Goal: Task Accomplishment & Management: Complete application form

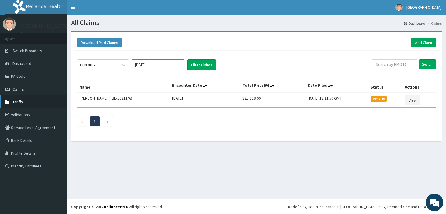
click at [17, 99] on span "Tariffs" at bounding box center [17, 101] width 10 height 5
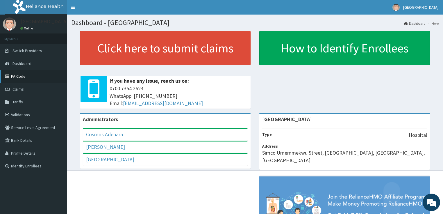
click at [16, 76] on link "PA Code" at bounding box center [33, 76] width 67 height 13
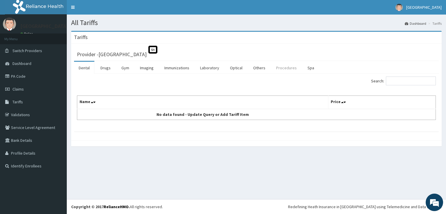
click at [283, 67] on link "Procedures" at bounding box center [287, 68] width 30 height 12
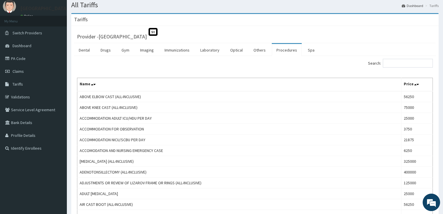
scroll to position [23, 0]
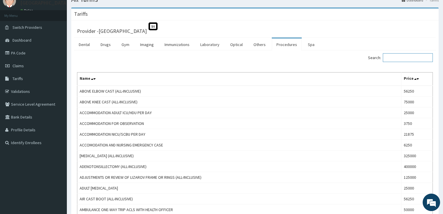
click at [390, 57] on input "Search:" at bounding box center [408, 57] width 50 height 9
click at [16, 53] on link "PA Code" at bounding box center [33, 53] width 67 height 13
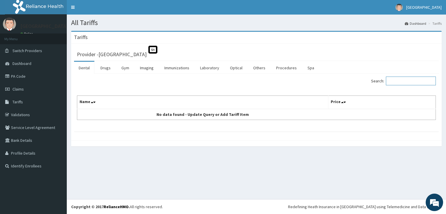
click at [401, 82] on input "Search:" at bounding box center [411, 80] width 50 height 9
type input "aden"
click at [276, 67] on link "Procedures" at bounding box center [287, 68] width 30 height 12
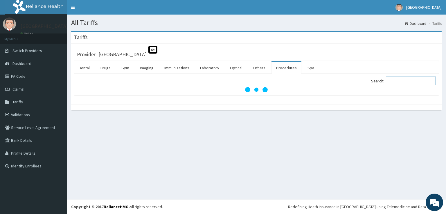
click at [404, 80] on input "Search:" at bounding box center [411, 80] width 50 height 9
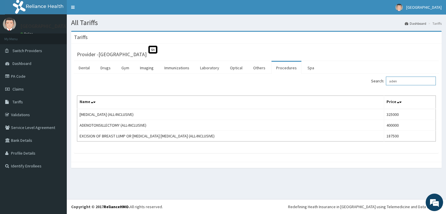
type input "aden"
click at [20, 75] on link "PA Code" at bounding box center [33, 76] width 67 height 13
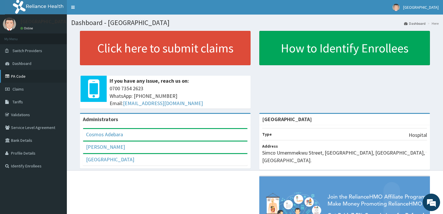
click at [18, 76] on link "PA Code" at bounding box center [33, 76] width 67 height 13
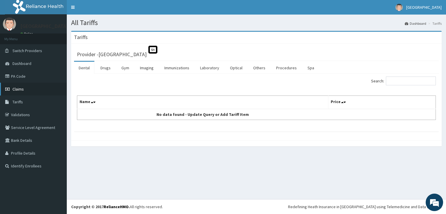
click at [16, 88] on span "Claims" at bounding box center [17, 88] width 11 height 5
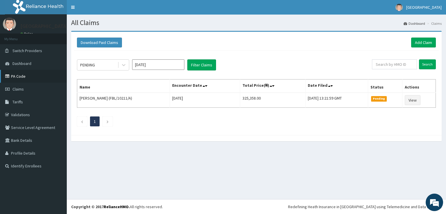
click at [16, 75] on link "PA Code" at bounding box center [33, 76] width 67 height 13
click at [418, 42] on link "Add Claim" at bounding box center [424, 42] width 25 height 10
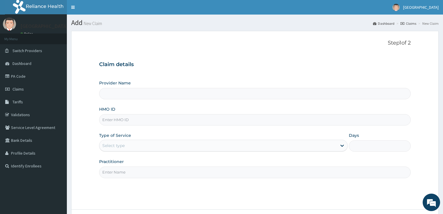
type input "[GEOGRAPHIC_DATA]"
click at [114, 123] on input "HMO ID" at bounding box center [255, 119] width 312 height 11
paste input "NPF/10110/E"
type input "NPF/10110/E"
click at [110, 145] on div "Select type" at bounding box center [113, 145] width 22 height 6
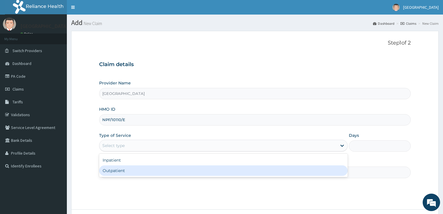
click at [113, 172] on div "Outpatient" at bounding box center [223, 170] width 249 height 10
type input "1"
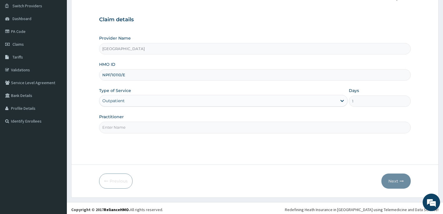
scroll to position [47, 0]
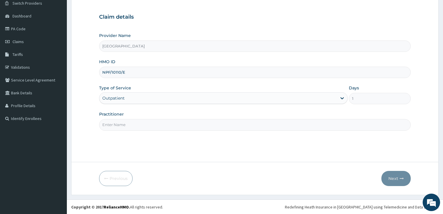
click at [134, 126] on input "Practitioner" at bounding box center [255, 124] width 312 height 11
type input "DR OPEYEMI"
click at [392, 178] on button "Next" at bounding box center [395, 178] width 29 height 15
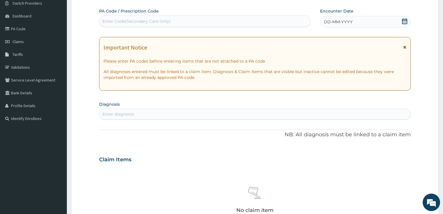
click at [127, 22] on div "Enter Code(Secondary Care Only)" at bounding box center [136, 21] width 68 height 6
paste input "PA/CD2885"
type input "PA/CD2885"
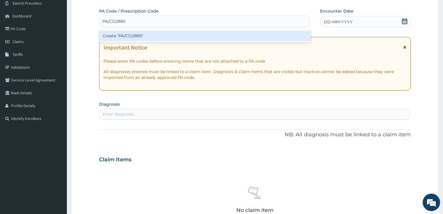
click at [156, 36] on div "Create "PA/CD2885"" at bounding box center [205, 36] width 212 height 10
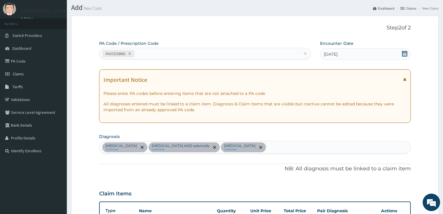
scroll to position [7, 0]
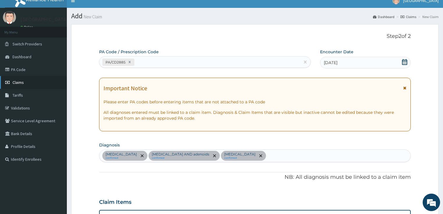
click at [16, 80] on span "Claims" at bounding box center [17, 82] width 11 height 5
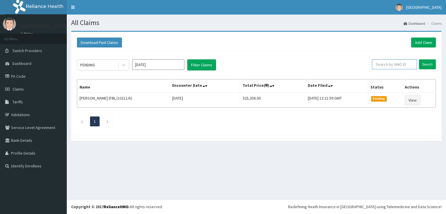
click at [394, 64] on input "text" at bounding box center [394, 64] width 45 height 10
click at [428, 42] on link "Add Claim" at bounding box center [424, 42] width 25 height 10
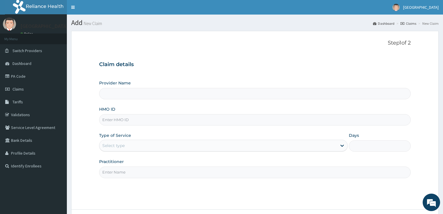
type input "[GEOGRAPHIC_DATA]"
click at [121, 119] on input "HMO ID" at bounding box center [255, 119] width 312 height 11
paste input "LMG/10093/E"
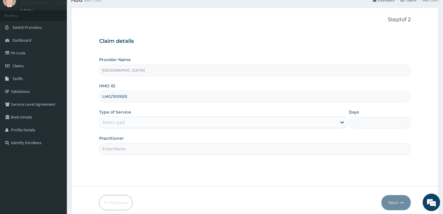
type input "LMG/10093/E"
click at [111, 119] on div "Select type" at bounding box center [113, 122] width 22 height 6
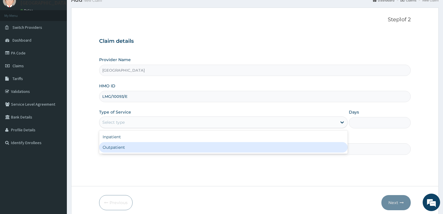
click at [114, 147] on div "Outpatient" at bounding box center [223, 147] width 249 height 10
type input "1"
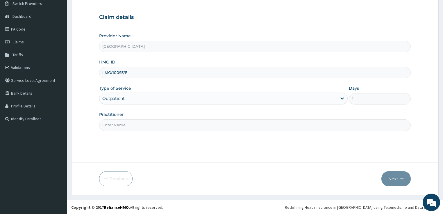
scroll to position [47, 0]
click at [120, 122] on input "Practitioner" at bounding box center [255, 124] width 312 height 11
type input "[PERSON_NAME]"
click at [387, 174] on button "Next" at bounding box center [395, 178] width 29 height 15
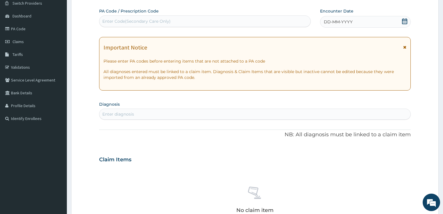
click at [335, 21] on span "DD-MM-YYYY" at bounding box center [338, 22] width 29 height 6
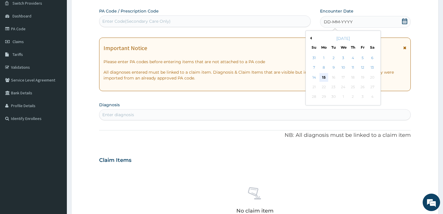
click at [326, 78] on div "15" at bounding box center [323, 77] width 9 height 9
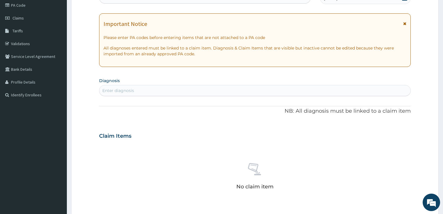
scroll to position [94, 0]
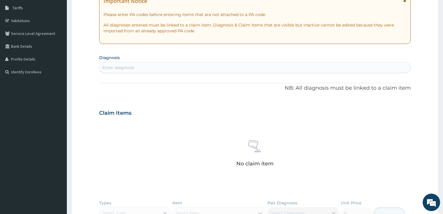
click at [133, 67] on div "Enter diagnosis" at bounding box center [118, 68] width 32 height 6
type input "mala"
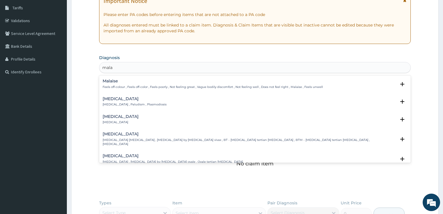
click at [110, 97] on h4 "Malaria" at bounding box center [135, 99] width 64 height 4
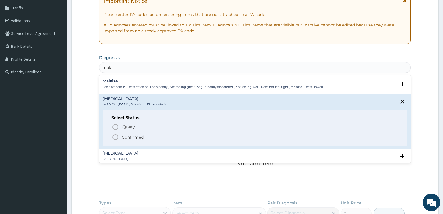
click at [117, 137] on icon "status option filled" at bounding box center [115, 136] width 7 height 7
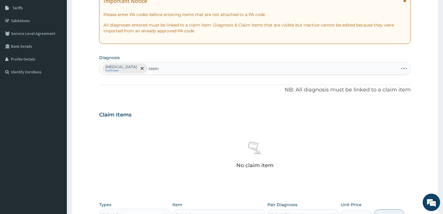
type input "sepsis"
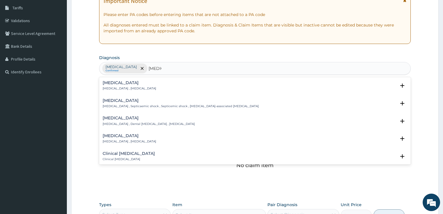
click at [114, 87] on p "Systemic infection , Sepsis" at bounding box center [129, 88] width 53 height 4
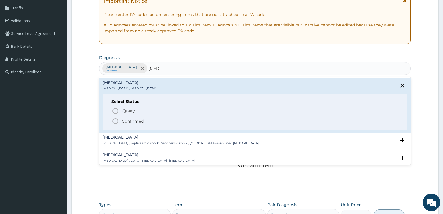
click at [116, 120] on icon "status option filled" at bounding box center [115, 120] width 7 height 7
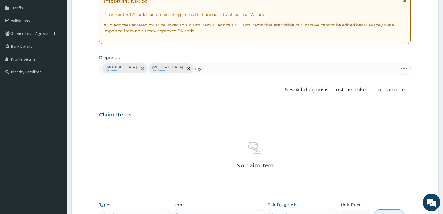
type input "myal"
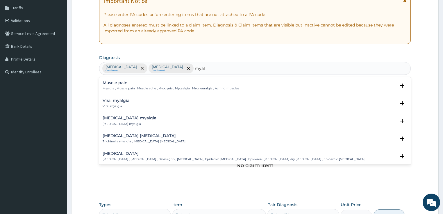
click at [110, 100] on h4 "Viral myalgia" at bounding box center [116, 100] width 27 height 4
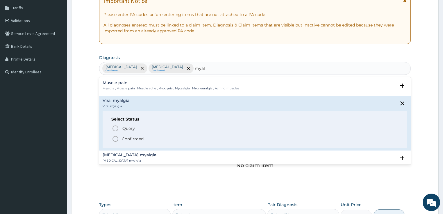
click at [115, 138] on icon "status option filled" at bounding box center [115, 138] width 7 height 7
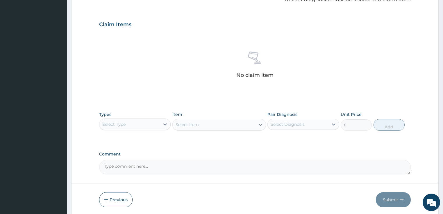
scroll to position [205, 0]
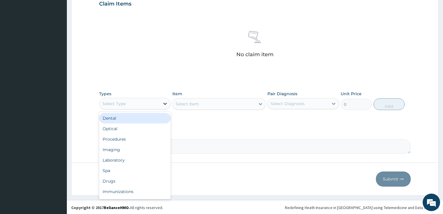
click at [165, 103] on icon at bounding box center [165, 104] width 3 height 2
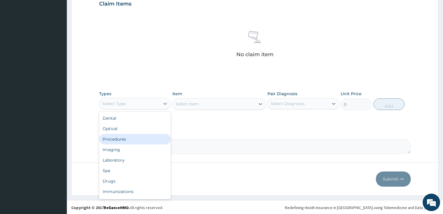
drag, startPoint x: 127, startPoint y: 138, endPoint x: 162, endPoint y: 132, distance: 35.7
click at [127, 138] on div "Procedures" at bounding box center [135, 139] width 72 height 10
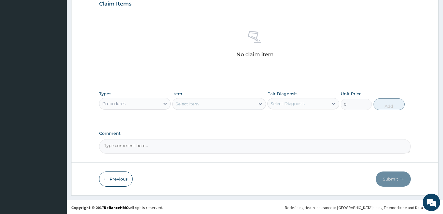
click at [226, 105] on div "Select Item" at bounding box center [214, 103] width 83 height 9
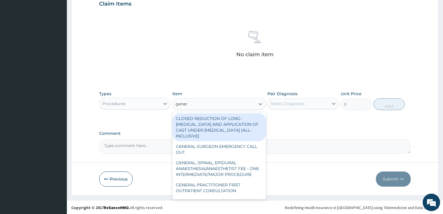
type input "genera"
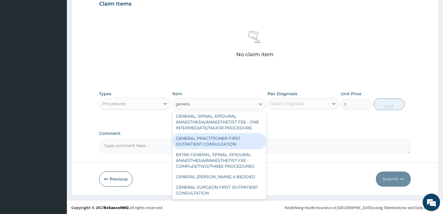
click at [200, 147] on div "GENERAL PRACTITIONER FIRST OUTPATIENT CONSULTATION" at bounding box center [219, 141] width 94 height 16
type input "3750"
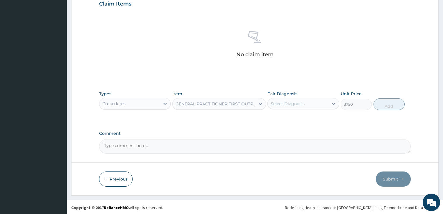
click at [285, 102] on div "Select Diagnosis" at bounding box center [288, 104] width 34 height 6
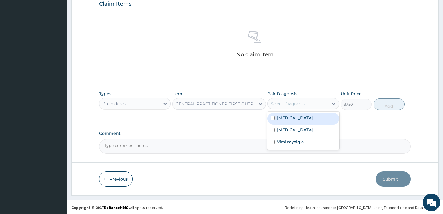
click at [287, 116] on label "Malaria" at bounding box center [295, 118] width 36 height 6
checkbox input "true"
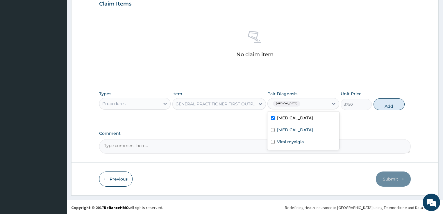
click at [384, 105] on button "Add" at bounding box center [389, 104] width 31 height 12
type input "0"
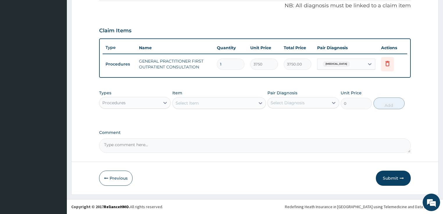
scroll to position [177, 0]
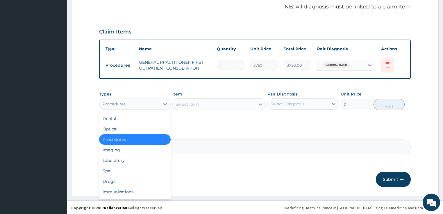
click at [126, 99] on div "Procedures" at bounding box center [129, 103] width 61 height 9
click at [117, 159] on div "Laboratory" at bounding box center [135, 160] width 72 height 10
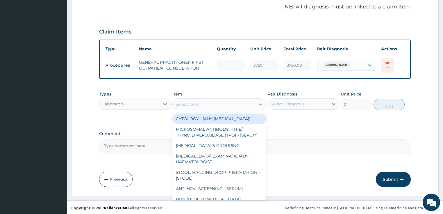
click at [214, 103] on div "Select Item" at bounding box center [214, 103] width 83 height 9
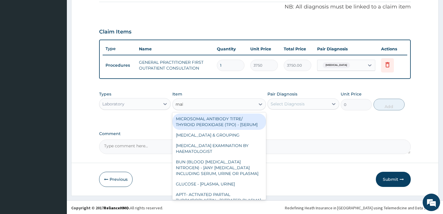
type input "mala"
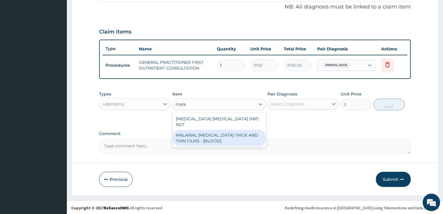
click at [208, 131] on div "MALARIAL PARASITE THICK AND THIN FILMS - [BLOOD]" at bounding box center [219, 138] width 94 height 16
type input "2187.5"
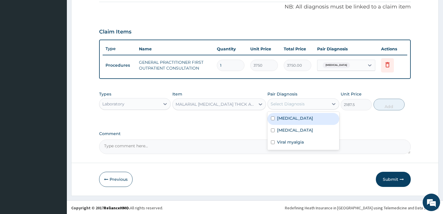
click at [290, 105] on div "Select Diagnosis" at bounding box center [288, 104] width 34 height 6
click at [286, 120] on div "Malaria" at bounding box center [303, 119] width 72 height 12
checkbox input "true"
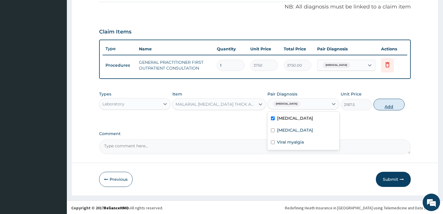
click at [391, 106] on button "Add" at bounding box center [389, 105] width 31 height 12
type input "0"
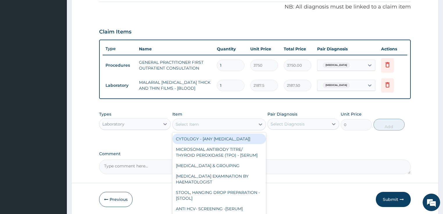
click at [202, 124] on div "Select Item" at bounding box center [214, 123] width 83 height 9
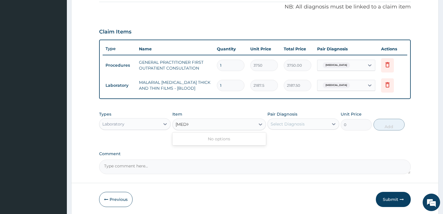
click at [183, 122] on input "sepsis" at bounding box center [182, 124] width 13 height 6
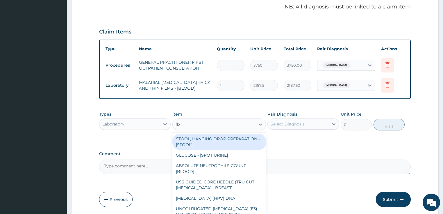
type input "fbc"
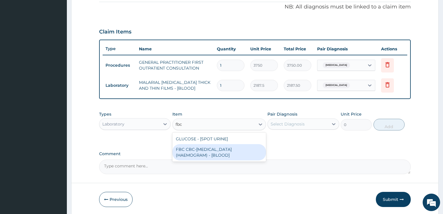
click at [190, 150] on div "FBC CBC-COMPLETE BLOOD COUNT (HAEMOGRAM) - [BLOOD]" at bounding box center [219, 152] width 94 height 16
type input "5000"
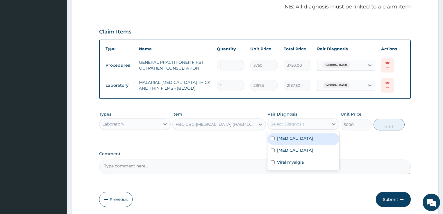
click at [299, 124] on div "Select Diagnosis" at bounding box center [288, 124] width 34 height 6
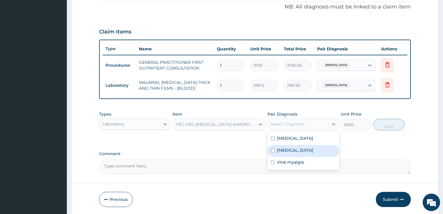
click at [293, 149] on div "[MEDICAL_DATA]" at bounding box center [303, 151] width 72 height 12
checkbox input "true"
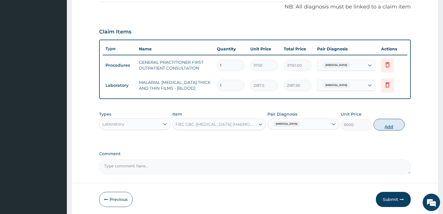
click at [390, 124] on button "Add" at bounding box center [389, 125] width 31 height 12
type input "0"
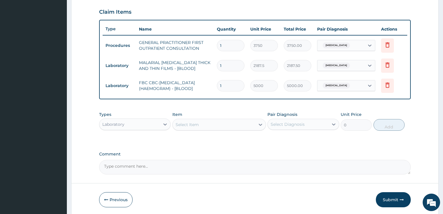
scroll to position [217, 0]
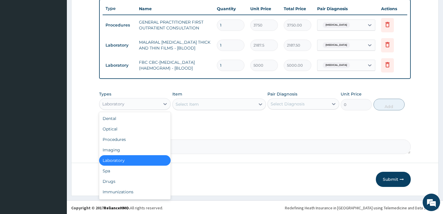
click at [127, 101] on div "Laboratory" at bounding box center [129, 103] width 61 height 9
click at [122, 180] on div "Drugs" at bounding box center [135, 181] width 72 height 10
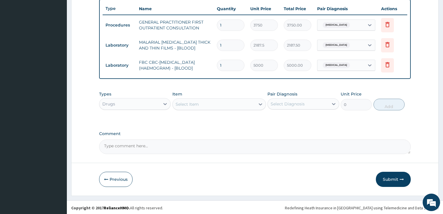
click at [209, 103] on div "Select Item" at bounding box center [214, 103] width 83 height 9
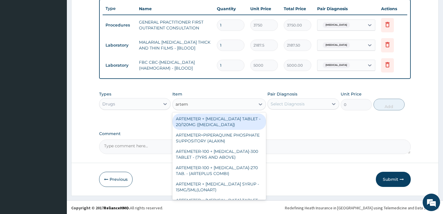
type input "arteme"
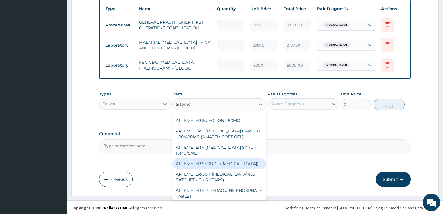
scroll to position [186, 0]
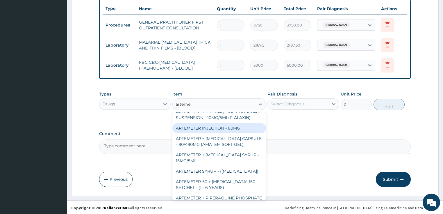
click at [229, 133] on div "ARTEMETER INJECTION - 80MG" at bounding box center [219, 128] width 94 height 10
type input "475.99999999999994"
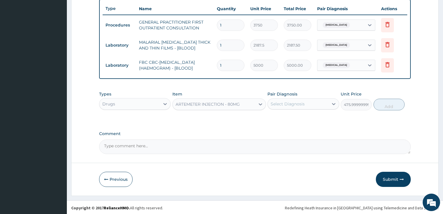
click at [285, 105] on div "Select Diagnosis" at bounding box center [288, 104] width 34 height 6
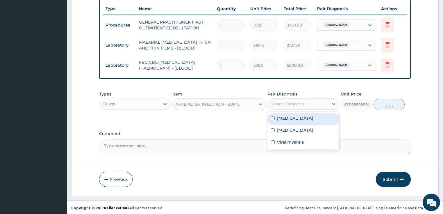
click at [290, 117] on label "Malaria" at bounding box center [295, 118] width 36 height 6
checkbox input "true"
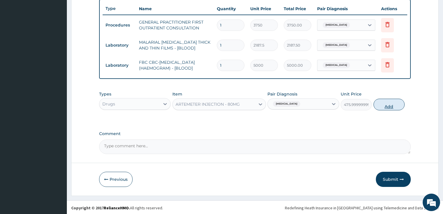
click at [384, 101] on button "Add" at bounding box center [389, 105] width 31 height 12
type input "0"
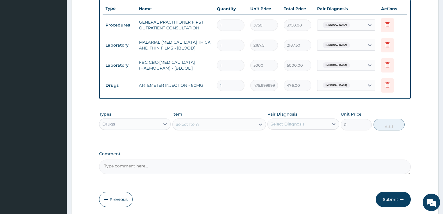
scroll to position [237, 0]
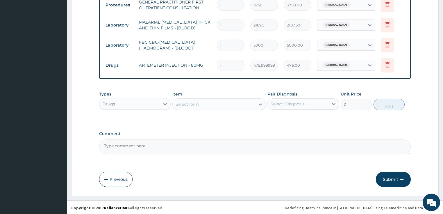
click at [185, 102] on div "Select Item" at bounding box center [187, 104] width 23 height 6
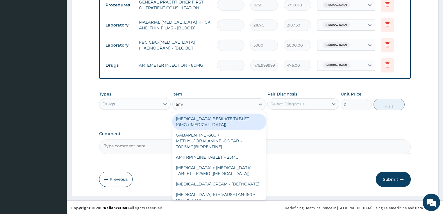
type input "amox"
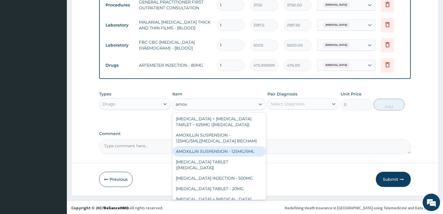
click at [212, 151] on div "AMOXILLIN SUSPENSION - 125MG/5ML" at bounding box center [219, 151] width 94 height 10
type input "840"
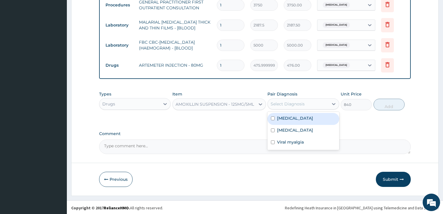
click at [285, 101] on div "Select Diagnosis" at bounding box center [288, 104] width 34 height 6
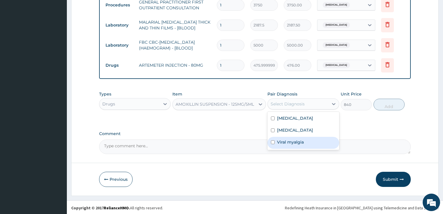
click at [229, 104] on div "AMOXILLIN SUSPENSION - 125MG/5ML" at bounding box center [215, 104] width 78 height 6
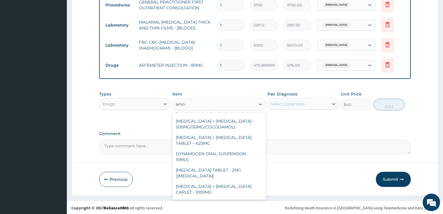
scroll to position [8, 0]
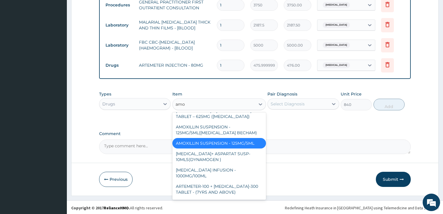
type input "amox"
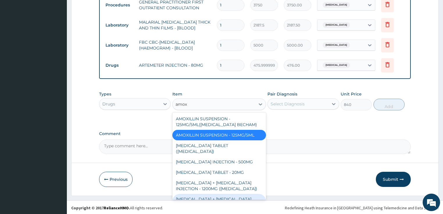
scroll to position [0, 0]
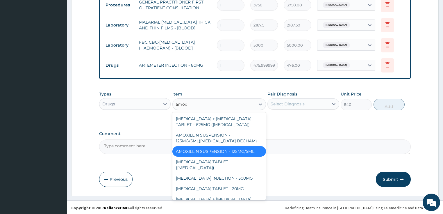
click at [212, 149] on div "AMOXILLIN SUSPENSION - 125MG/5ML" at bounding box center [219, 151] width 94 height 10
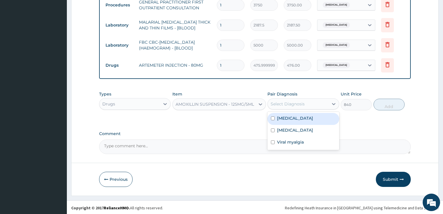
click at [291, 104] on div "Select Diagnosis" at bounding box center [288, 104] width 34 height 6
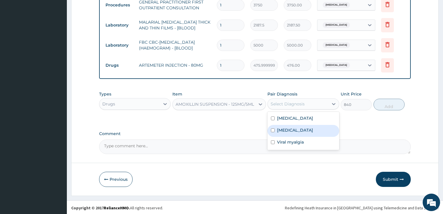
click at [292, 129] on div "Sepsis" at bounding box center [303, 131] width 72 height 12
checkbox input "true"
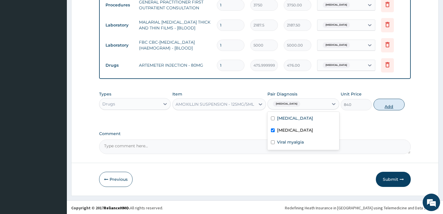
click at [384, 105] on button "Add" at bounding box center [389, 105] width 31 height 12
type input "0"
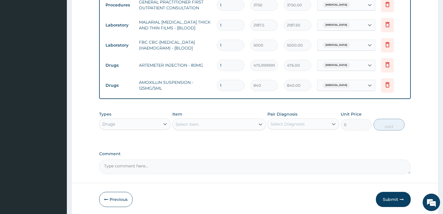
click at [199, 122] on div "Select Item" at bounding box center [214, 123] width 83 height 9
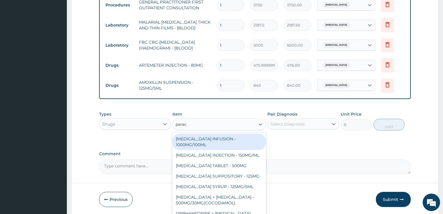
type input "parace"
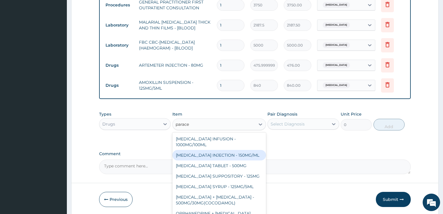
drag, startPoint x: 202, startPoint y: 153, endPoint x: 245, endPoint y: 146, distance: 43.6
click at [202, 153] on div "PARACETAMOL INJECTION - 150MG/ML" at bounding box center [219, 155] width 94 height 10
type input "560"
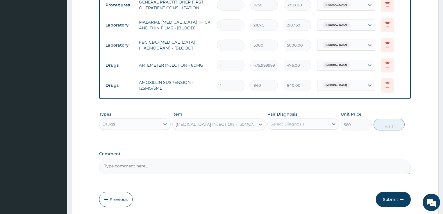
click at [282, 123] on div "Select Diagnosis" at bounding box center [288, 124] width 34 height 6
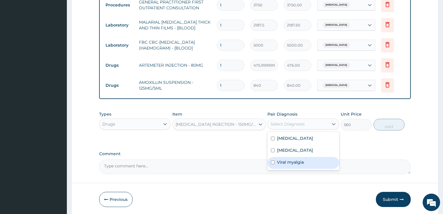
click at [281, 160] on label "Viral myalgia" at bounding box center [290, 162] width 27 height 6
checkbox input "true"
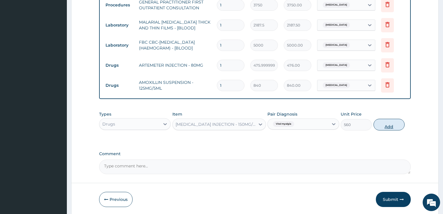
click at [383, 122] on button "Add" at bounding box center [389, 125] width 31 height 12
type input "0"
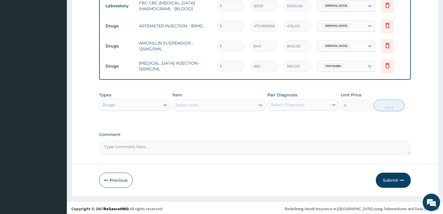
scroll to position [277, 0]
click at [199, 103] on div "Select Item" at bounding box center [214, 104] width 83 height 9
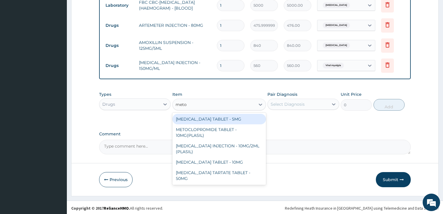
type input "metoc"
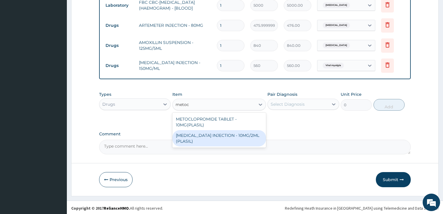
click at [188, 137] on div "METOCLOPRAMIDE INJECTION - 10MG/2ML (PLASIL)" at bounding box center [219, 138] width 94 height 16
type input "274.4"
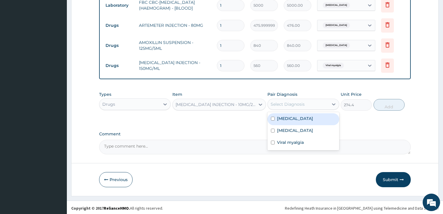
click at [288, 101] on div "Select Diagnosis" at bounding box center [288, 104] width 34 height 6
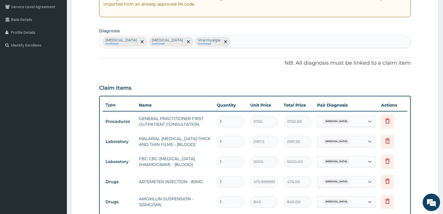
scroll to position [114, 0]
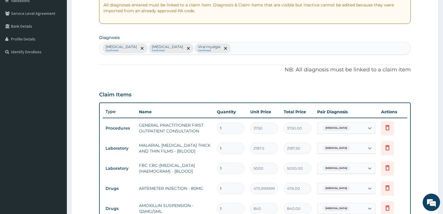
click at [208, 50] on div "Malaria Confirmed Sepsis Confirmed Viral myalgia Confirmed" at bounding box center [254, 48] width 311 height 12
type input "vomi"
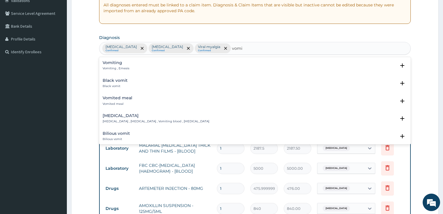
click at [118, 60] on h4 "Vomiting" at bounding box center [116, 62] width 27 height 4
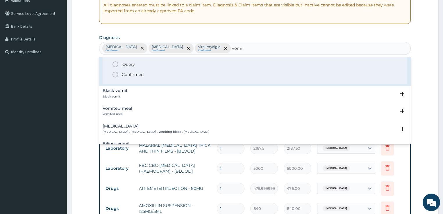
scroll to position [0, 0]
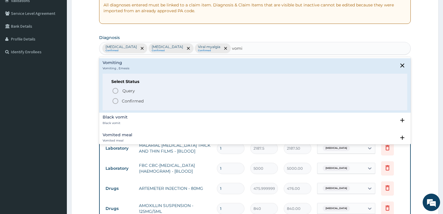
click at [115, 98] on circle "status option filled" at bounding box center [115, 100] width 5 height 5
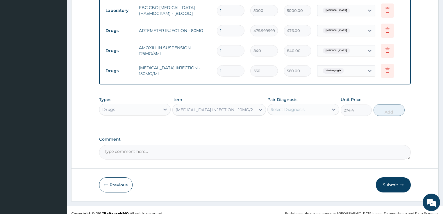
scroll to position [277, 0]
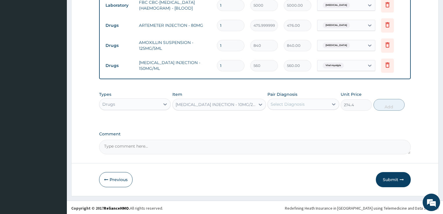
click at [289, 103] on div "Select Diagnosis" at bounding box center [288, 104] width 34 height 6
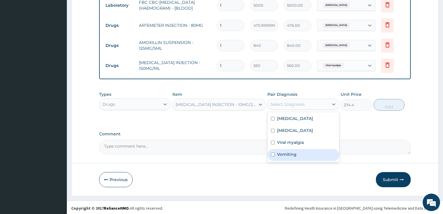
click at [295, 155] on label "Vomiting" at bounding box center [286, 154] width 19 height 6
checkbox input "true"
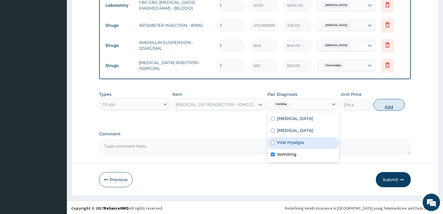
click at [389, 105] on button "Add" at bounding box center [389, 105] width 31 height 12
type input "0"
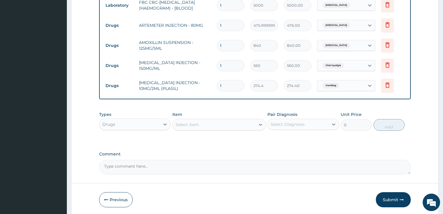
scroll to position [253, 0]
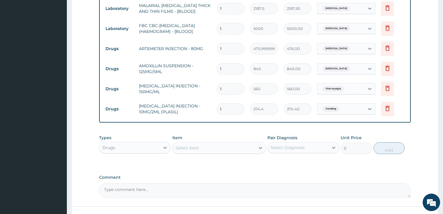
click at [220, 86] on input "1" at bounding box center [231, 88] width 28 height 11
type input "3"
type input "1680.00"
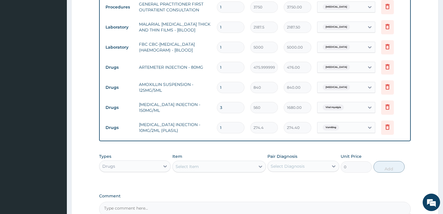
scroll to position [207, 0]
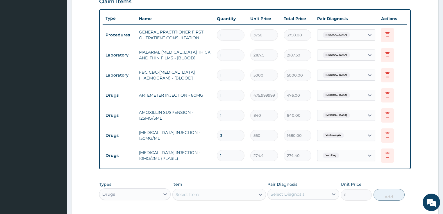
type input "3"
click at [220, 93] on input "1" at bounding box center [231, 95] width 28 height 11
type input "3"
type input "1428.00"
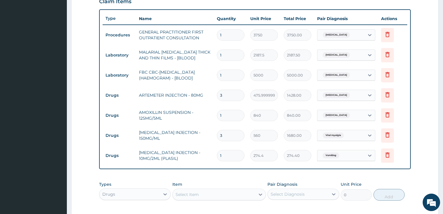
type input "3"
click at [208, 106] on td "AMOXILLIN SUSPENSION - 125MG/5ML" at bounding box center [175, 114] width 78 height 17
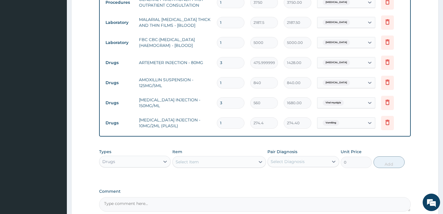
scroll to position [250, 0]
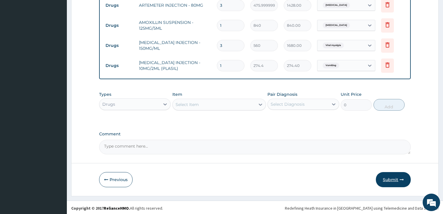
click at [385, 178] on button "Submit" at bounding box center [393, 179] width 35 height 15
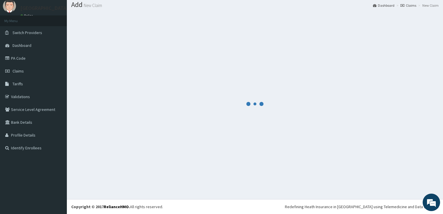
scroll to position [18, 0]
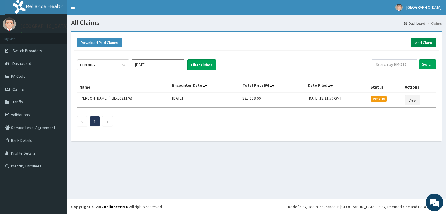
click at [422, 39] on link "Add Claim" at bounding box center [424, 42] width 25 height 10
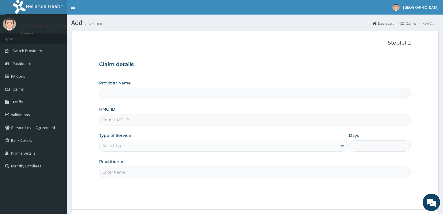
click at [126, 122] on input "HMO ID" at bounding box center [255, 119] width 312 height 11
paste input "LMG/10093/D"
type input "LMG/10093/D"
type input "[GEOGRAPHIC_DATA]"
type input "LMG/10093/D"
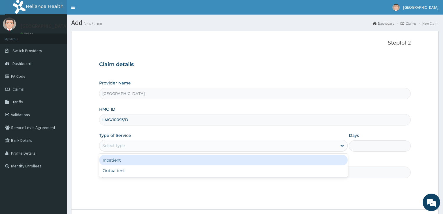
click at [125, 145] on div "Select type" at bounding box center [217, 145] width 237 height 9
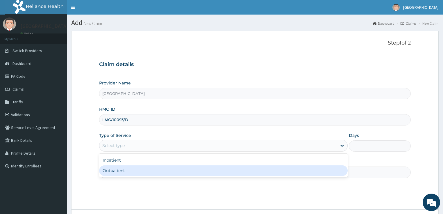
click at [121, 171] on div "Outpatient" at bounding box center [223, 170] width 249 height 10
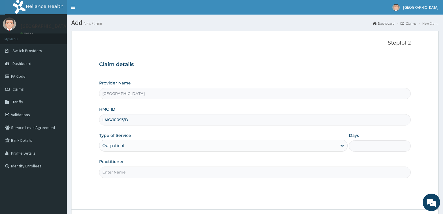
type input "1"
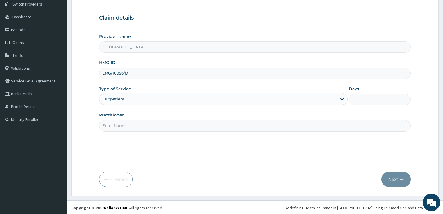
scroll to position [47, 0]
click at [135, 126] on input "Practitioner" at bounding box center [255, 124] width 312 height 11
type input "[PERSON_NAME]"
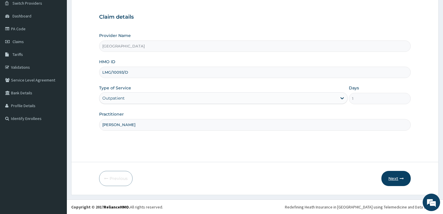
click at [387, 177] on button "Next" at bounding box center [395, 178] width 29 height 15
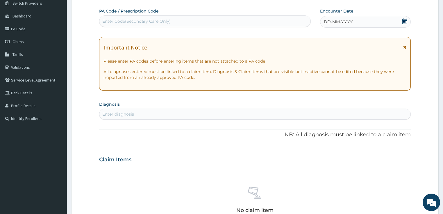
scroll to position [0, 0]
click at [345, 22] on span "DD-MM-YYYY" at bounding box center [338, 22] width 29 height 6
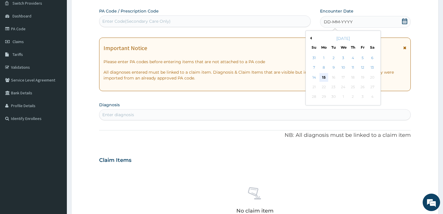
click at [324, 77] on div "15" at bounding box center [323, 77] width 9 height 9
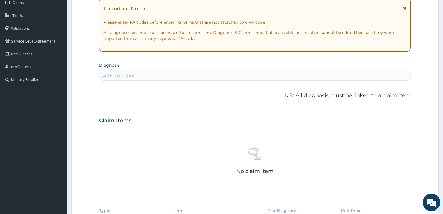
scroll to position [94, 0]
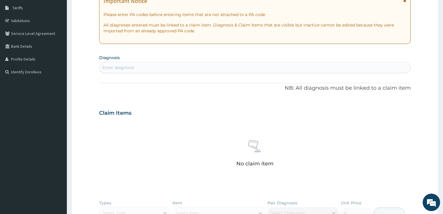
click at [128, 66] on div "Enter diagnosis" at bounding box center [118, 68] width 32 height 6
type input "mala"
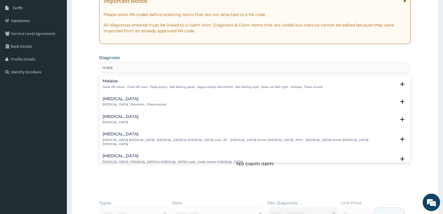
click at [107, 102] on div "[MEDICAL_DATA] [MEDICAL_DATA] , Paludism , Plasmodiosis" at bounding box center [135, 102] width 64 height 10
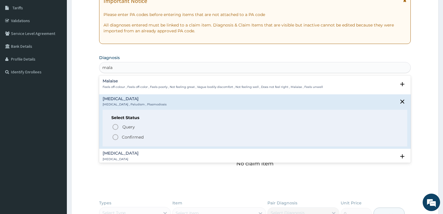
click at [115, 137] on icon "status option filled" at bounding box center [115, 136] width 7 height 7
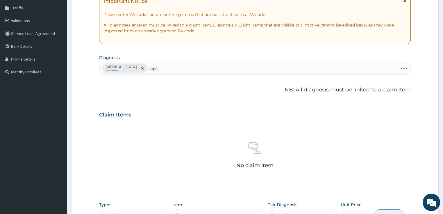
type input "sepsis"
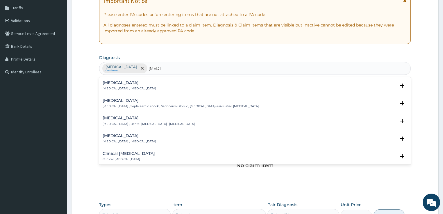
click at [109, 84] on h4 "Sepsis" at bounding box center [129, 83] width 53 height 4
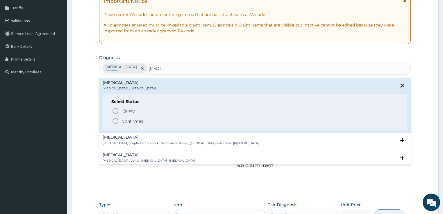
click at [116, 120] on icon "status option filled" at bounding box center [115, 120] width 7 height 7
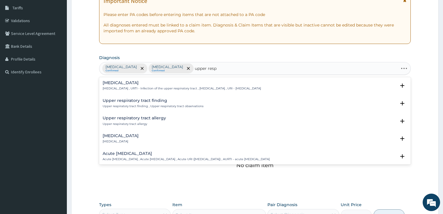
type input "upper respi"
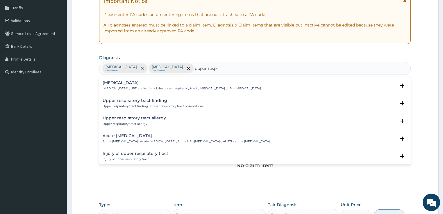
click at [122, 87] on p "Upper respiratory infection , URTI - Infection of the upper respiratory tract ,…" at bounding box center [182, 88] width 158 height 4
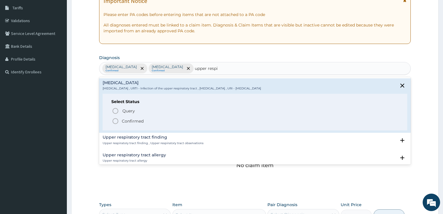
click at [115, 121] on icon "status option filled" at bounding box center [115, 120] width 7 height 7
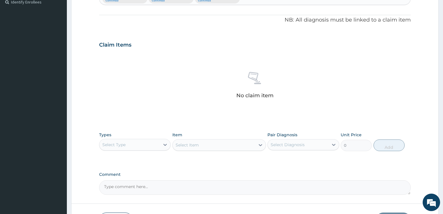
scroll to position [140, 0]
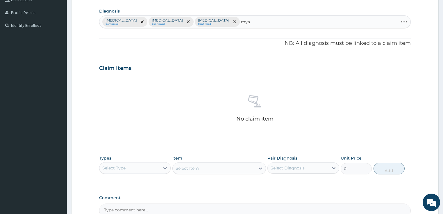
type input "myal"
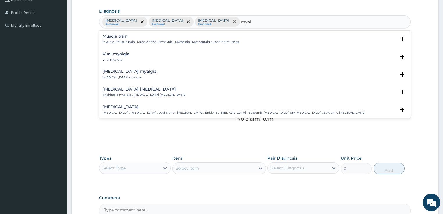
click at [107, 55] on h4 "Viral myalgia" at bounding box center [116, 54] width 27 height 4
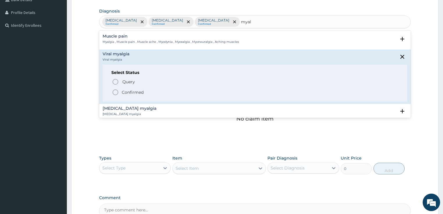
click at [114, 90] on icon "status option filled" at bounding box center [115, 92] width 7 height 7
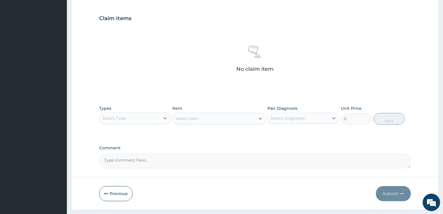
scroll to position [205, 0]
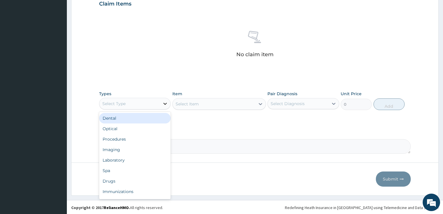
click at [164, 103] on icon at bounding box center [165, 104] width 3 height 2
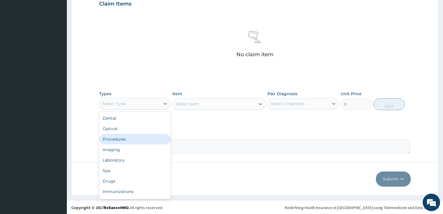
click at [144, 139] on div "Procedures" at bounding box center [135, 139] width 72 height 10
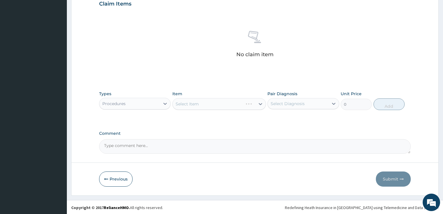
click at [218, 105] on div "Select Item" at bounding box center [219, 104] width 94 height 12
click at [218, 105] on div "Select Item" at bounding box center [214, 103] width 83 height 9
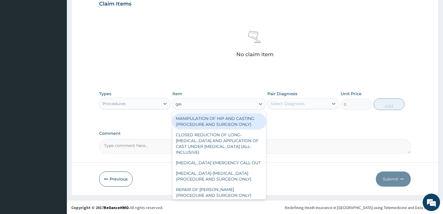
type input "gene"
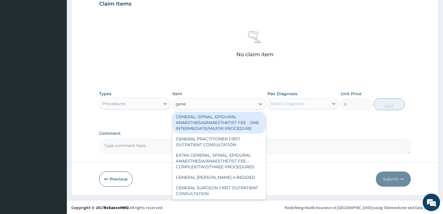
scroll to position [47, 0]
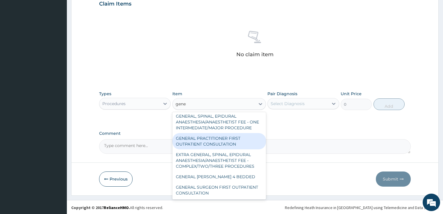
click at [216, 145] on div "GENERAL PRACTITIONER FIRST OUTPATIENT CONSULTATION" at bounding box center [219, 141] width 94 height 16
type input "3750"
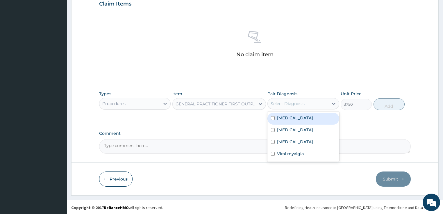
click at [292, 105] on div "Select Diagnosis" at bounding box center [288, 104] width 34 height 6
click at [287, 120] on div "Malaria" at bounding box center [303, 118] width 72 height 12
checkbox input "true"
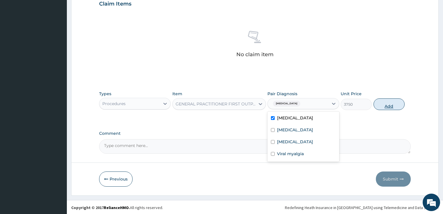
click at [391, 103] on button "Add" at bounding box center [389, 104] width 31 height 12
type input "0"
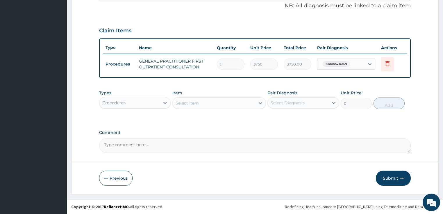
scroll to position [177, 0]
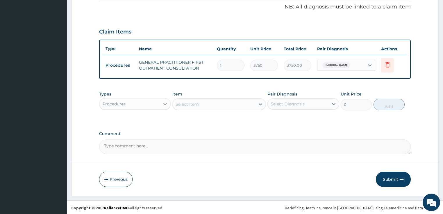
click at [165, 104] on icon at bounding box center [165, 104] width 6 height 6
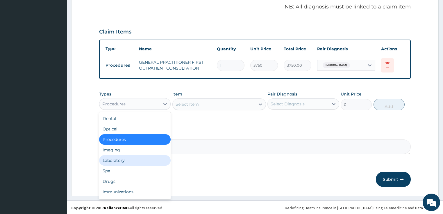
click at [126, 159] on div "Laboratory" at bounding box center [135, 160] width 72 height 10
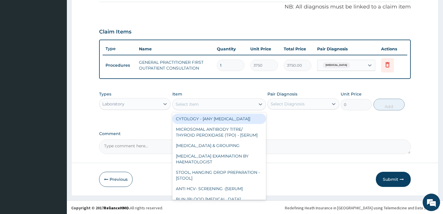
click at [210, 104] on div "Select Item" at bounding box center [214, 103] width 83 height 9
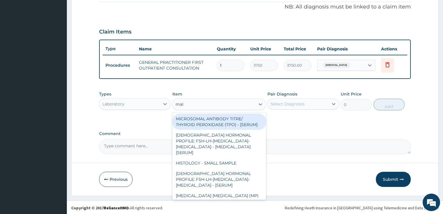
type input "mala"
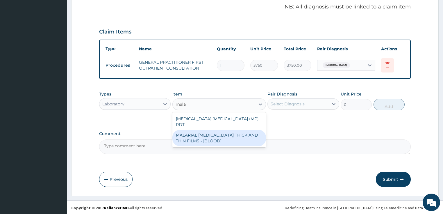
click at [208, 131] on div "MALARIAL PARASITE THICK AND THIN FILMS - [BLOOD]" at bounding box center [219, 138] width 94 height 16
type input "2187.5"
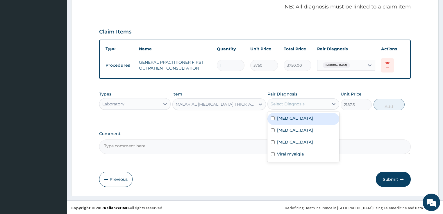
click at [285, 102] on div "Select Diagnosis" at bounding box center [288, 104] width 34 height 6
click at [289, 119] on label "Malaria" at bounding box center [295, 118] width 36 height 6
checkbox input "true"
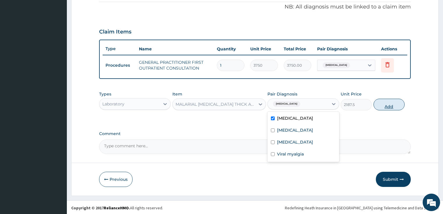
click at [377, 106] on button "Add" at bounding box center [389, 105] width 31 height 12
type input "0"
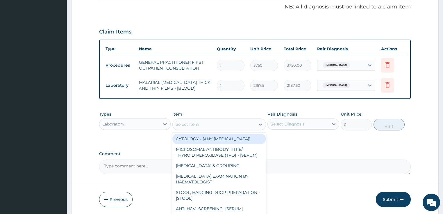
click at [204, 123] on div "Select Item" at bounding box center [214, 123] width 83 height 9
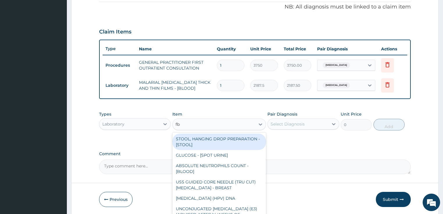
type input "fbc"
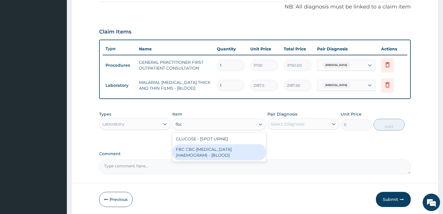
click at [201, 150] on div "FBC CBC-COMPLETE BLOOD COUNT (HAEMOGRAM) - [BLOOD]" at bounding box center [219, 152] width 94 height 16
type input "5000"
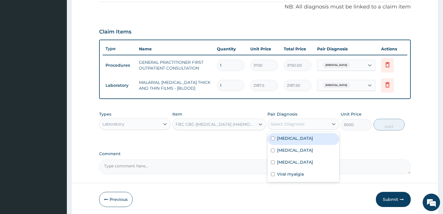
click at [294, 123] on div "Select Diagnosis" at bounding box center [288, 124] width 34 height 6
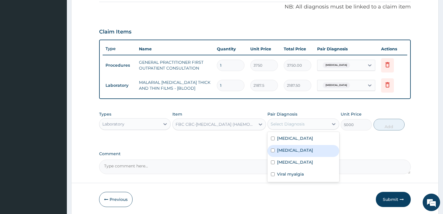
click at [289, 149] on label "[MEDICAL_DATA]" at bounding box center [295, 150] width 36 height 6
checkbox input "true"
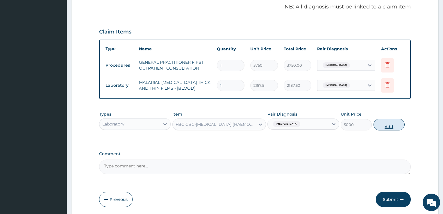
click at [390, 123] on button "Add" at bounding box center [389, 125] width 31 height 12
type input "0"
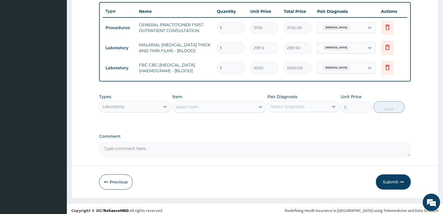
scroll to position [217, 0]
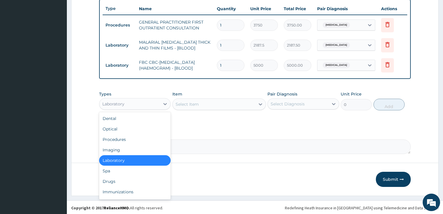
click at [127, 104] on div "Laboratory" at bounding box center [129, 103] width 61 height 9
click at [116, 182] on div "Drugs" at bounding box center [135, 181] width 72 height 10
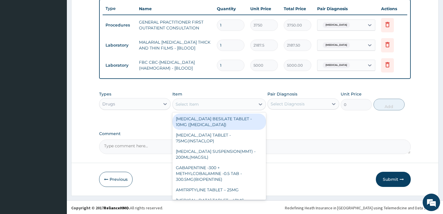
click at [193, 106] on div "Select Item" at bounding box center [214, 103] width 83 height 9
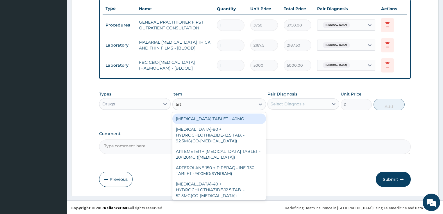
type input "arte"
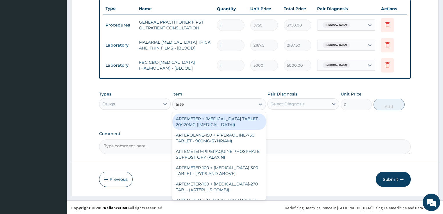
click at [194, 119] on div "ARTEMETER + LUMEFANTRINE TABLET - 20/120MG (COARTEM)" at bounding box center [219, 121] width 94 height 16
type input "210"
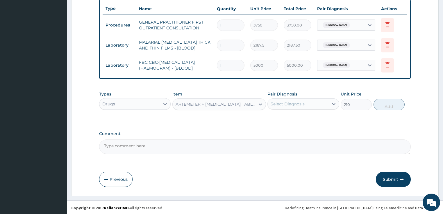
click at [287, 103] on div "Select Diagnosis" at bounding box center [288, 104] width 34 height 6
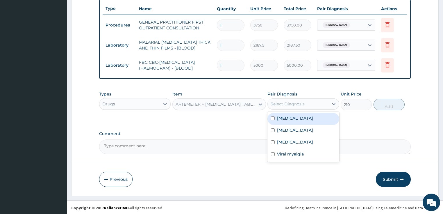
click at [290, 113] on div "Malaria" at bounding box center [303, 119] width 72 height 12
checkbox input "true"
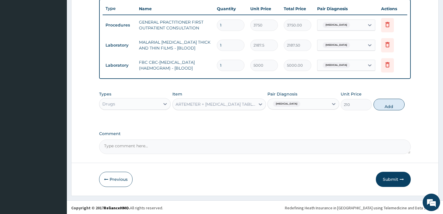
drag, startPoint x: 385, startPoint y: 104, endPoint x: 349, endPoint y: 102, distance: 36.4
click at [385, 104] on button "Add" at bounding box center [389, 105] width 31 height 12
type input "0"
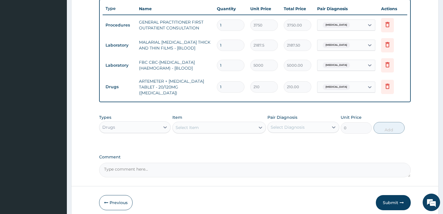
type input "18"
type input "3780.00"
type input "18"
click at [190, 124] on div "Select Item" at bounding box center [187, 127] width 23 height 6
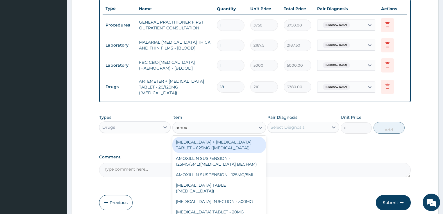
type input "amox"
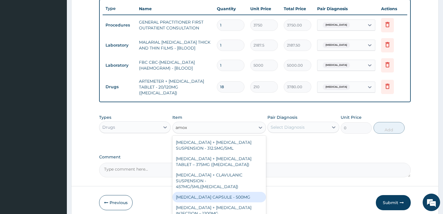
scroll to position [163, 0]
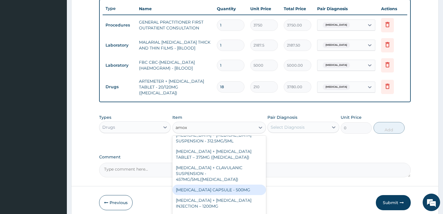
click at [206, 184] on div "AMOXICILLIN CAPSULE - 500MG" at bounding box center [219, 189] width 94 height 10
type input "112"
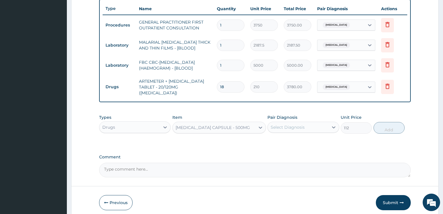
click at [297, 124] on div "Select Diagnosis" at bounding box center [288, 127] width 34 height 6
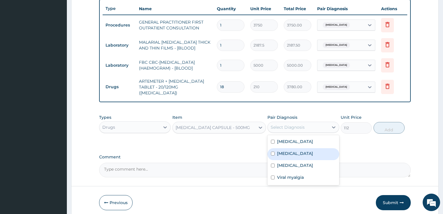
click at [287, 150] on label "[MEDICAL_DATA]" at bounding box center [295, 153] width 36 height 6
checkbox input "true"
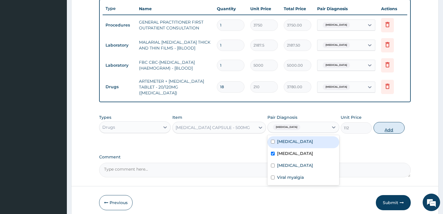
click at [384, 124] on button "Add" at bounding box center [389, 128] width 31 height 12
type input "0"
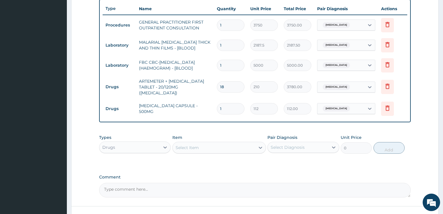
type input "15"
type input "1680.00"
type input "15"
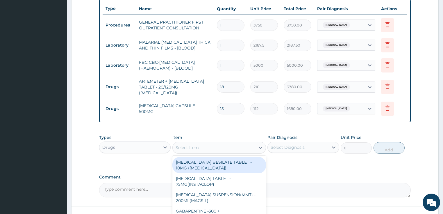
click at [197, 144] on div "Select Item" at bounding box center [187, 147] width 23 height 6
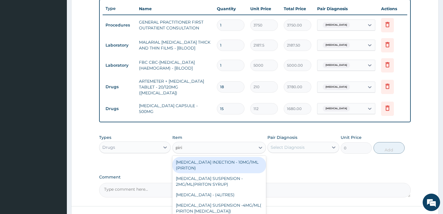
type input "pirit"
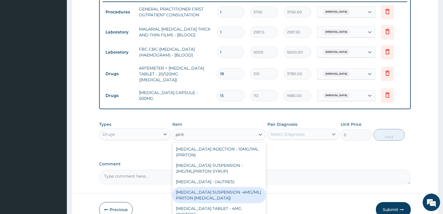
scroll to position [257, 0]
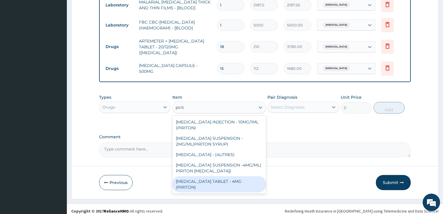
click at [217, 178] on div "CHLORPHENIRAMINE TABLET - 4MG (PIRITON)" at bounding box center [219, 184] width 94 height 16
type input "22.4"
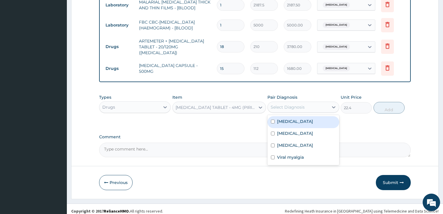
click at [295, 104] on div "Select Diagnosis" at bounding box center [288, 107] width 34 height 6
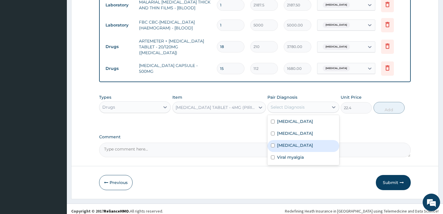
click at [290, 142] on label "Upper respiratory infection" at bounding box center [295, 145] width 36 height 6
checkbox input "true"
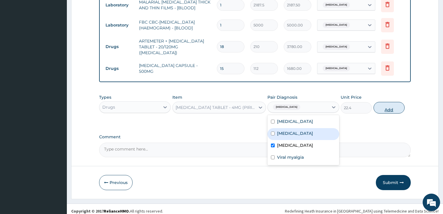
click at [386, 104] on button "Add" at bounding box center [389, 108] width 31 height 12
type input "0"
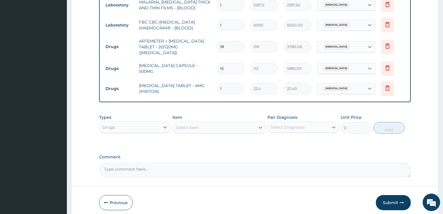
click at [220, 83] on input "1" at bounding box center [231, 88] width 28 height 11
type input "4"
type input "89.60"
type input "4"
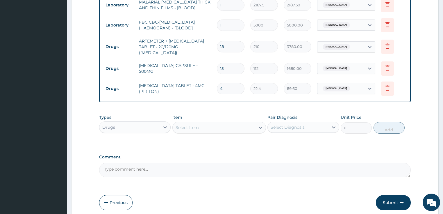
click at [206, 125] on div "Select Item" at bounding box center [214, 127] width 83 height 9
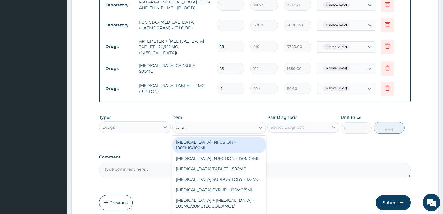
type input "parace"
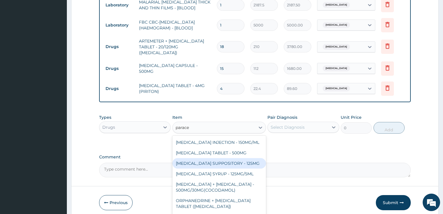
scroll to position [23, 0]
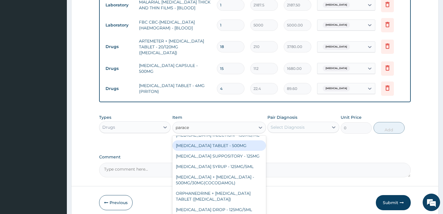
click at [224, 143] on div "PARACETAMOL TABLET - 500MG" at bounding box center [219, 145] width 94 height 10
type input "33.599999999999994"
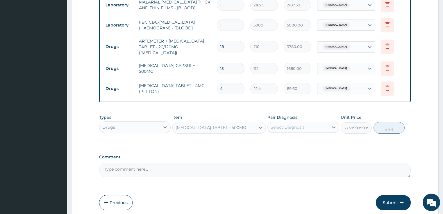
click at [289, 126] on div "Select Diagnosis" at bounding box center [288, 127] width 34 height 6
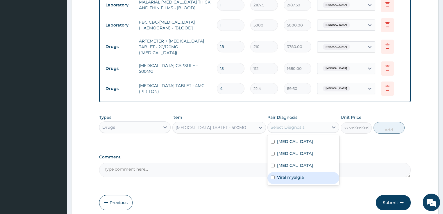
click at [289, 174] on label "Viral myalgia" at bounding box center [290, 177] width 27 height 6
checkbox input "true"
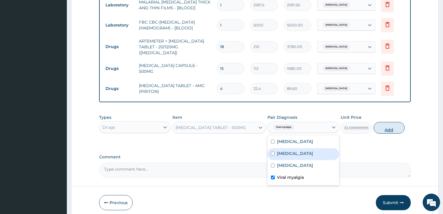
click at [388, 124] on button "Add" at bounding box center [389, 128] width 31 height 12
type input "0"
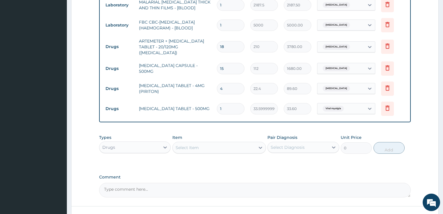
type input "18"
type input "604.80"
type input "18"
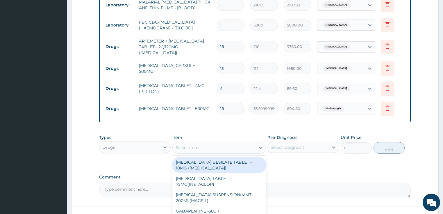
click at [200, 144] on div "Select Item" at bounding box center [214, 147] width 83 height 9
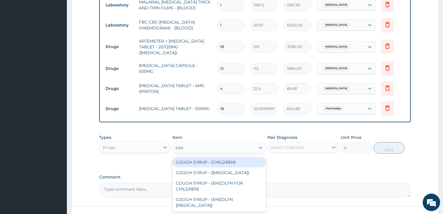
type input "coug"
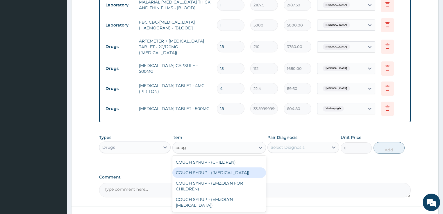
click at [201, 168] on div "COUGH SYRUP - (EXPECTORANT)" at bounding box center [219, 172] width 94 height 10
type input "1120"
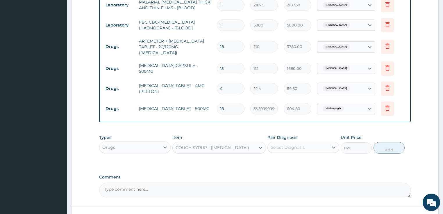
click at [308, 146] on div "Select Diagnosis" at bounding box center [298, 146] width 61 height 9
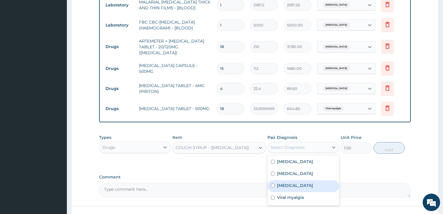
click at [293, 182] on label "Upper respiratory infection" at bounding box center [295, 185] width 36 height 6
checkbox input "true"
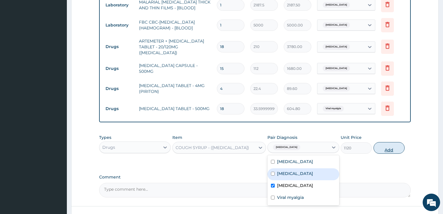
click at [390, 143] on button "Add" at bounding box center [389, 148] width 31 height 12
type input "0"
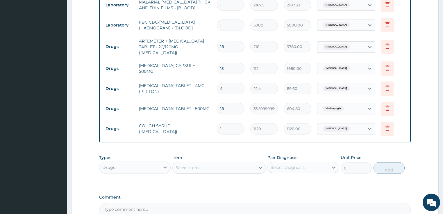
scroll to position [234, 0]
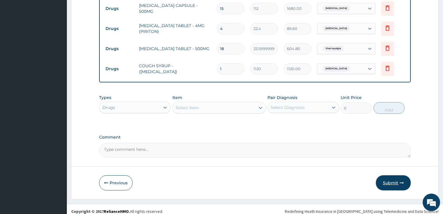
click at [394, 177] on button "Submit" at bounding box center [393, 182] width 35 height 15
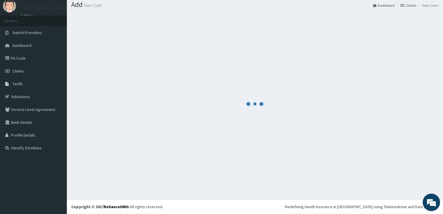
scroll to position [18, 0]
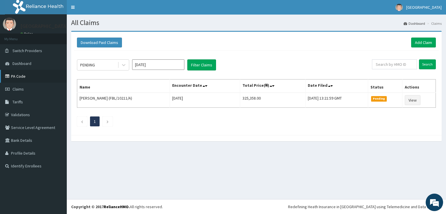
click at [22, 76] on link "PA Code" at bounding box center [33, 76] width 67 height 13
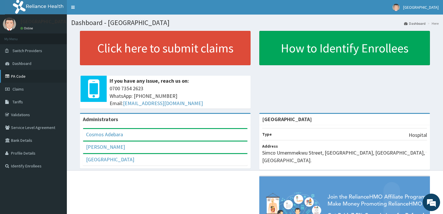
click at [17, 75] on link "PA Code" at bounding box center [33, 76] width 67 height 13
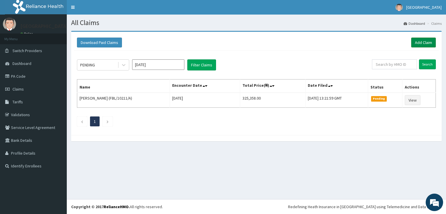
click at [416, 46] on link "Add Claim" at bounding box center [424, 42] width 25 height 10
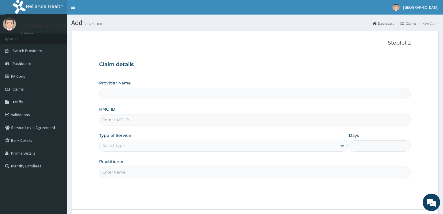
click at [113, 123] on input "HMO ID" at bounding box center [255, 119] width 312 height 11
paste input "NPF/10110/E"
type input "NPF/10110/E"
type input "[GEOGRAPHIC_DATA]"
type input "NPF/10110/E"
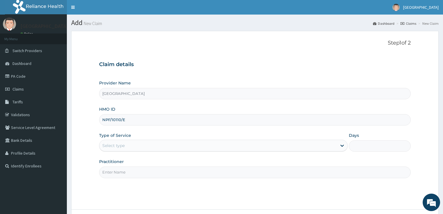
click at [121, 144] on div "Select type" at bounding box center [113, 145] width 22 height 6
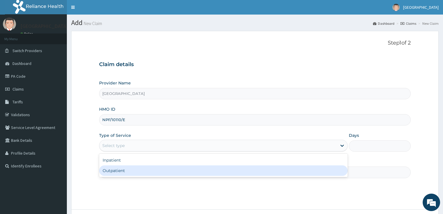
drag, startPoint x: 119, startPoint y: 170, endPoint x: 160, endPoint y: 167, distance: 41.4
click at [119, 170] on div "Outpatient" at bounding box center [223, 170] width 249 height 10
type input "1"
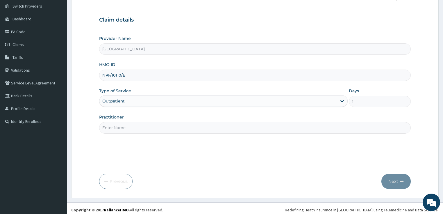
scroll to position [47, 0]
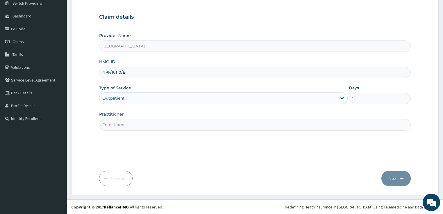
click at [126, 126] on input "Practitioner" at bounding box center [255, 124] width 312 height 11
type input "[PERSON_NAME]"
click at [397, 179] on button "Next" at bounding box center [395, 178] width 29 height 15
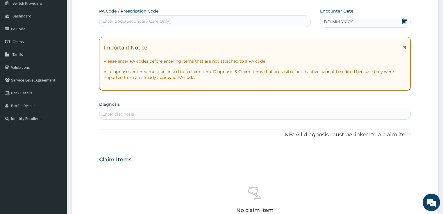
scroll to position [0, 0]
click at [129, 21] on div "Enter Code(Secondary Care Only)" at bounding box center [136, 21] width 68 height 6
paste input "PA/CD2885"
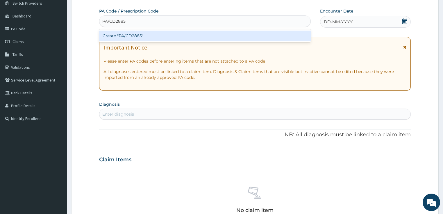
type input "PA/CD2885"
click at [132, 37] on div "Create "PA/CD2885"" at bounding box center [205, 36] width 212 height 10
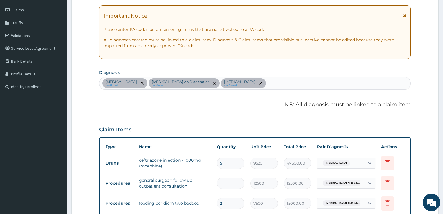
scroll to position [28, 0]
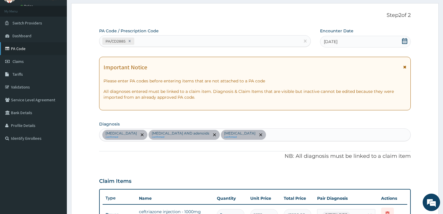
click at [19, 49] on link "PA Code" at bounding box center [33, 48] width 67 height 13
